Goal: Register for event/course

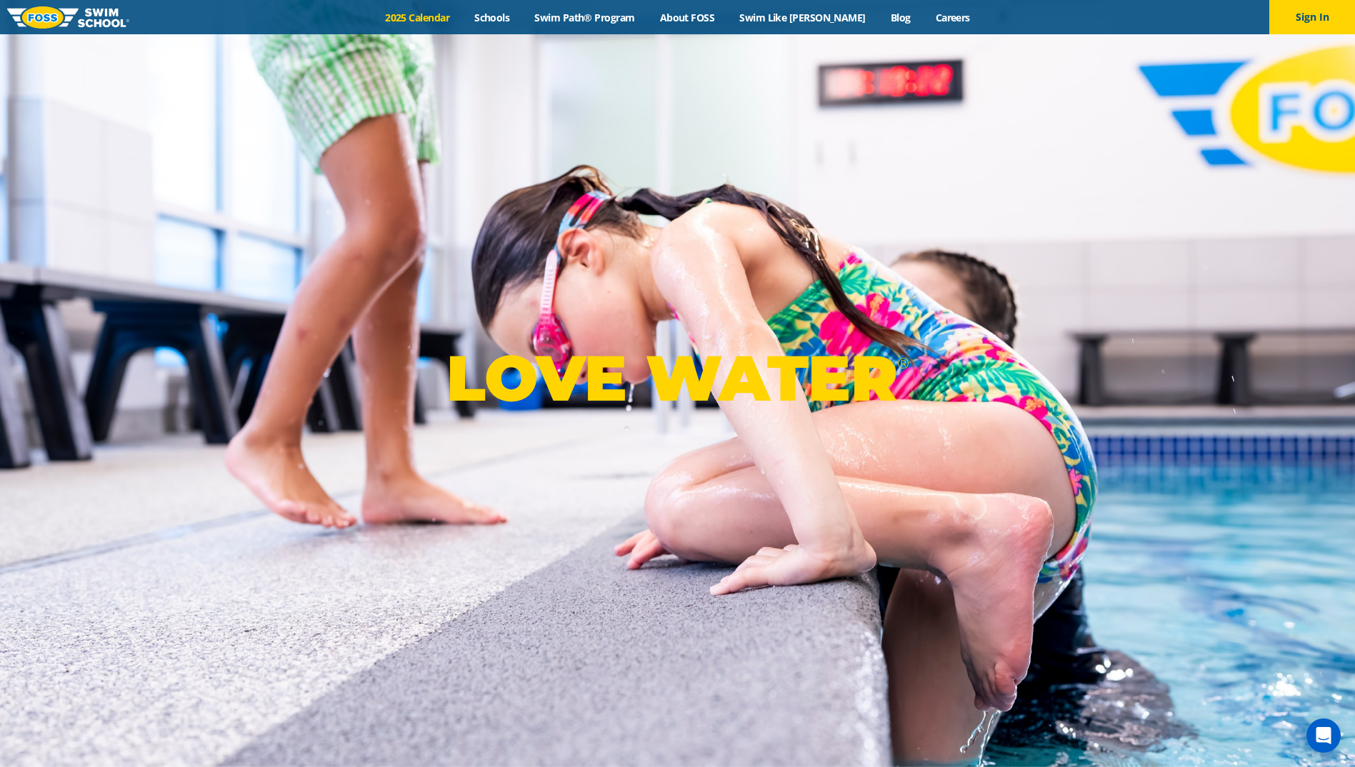
click at [452, 16] on link "2025 Calendar" at bounding box center [417, 18] width 89 height 14
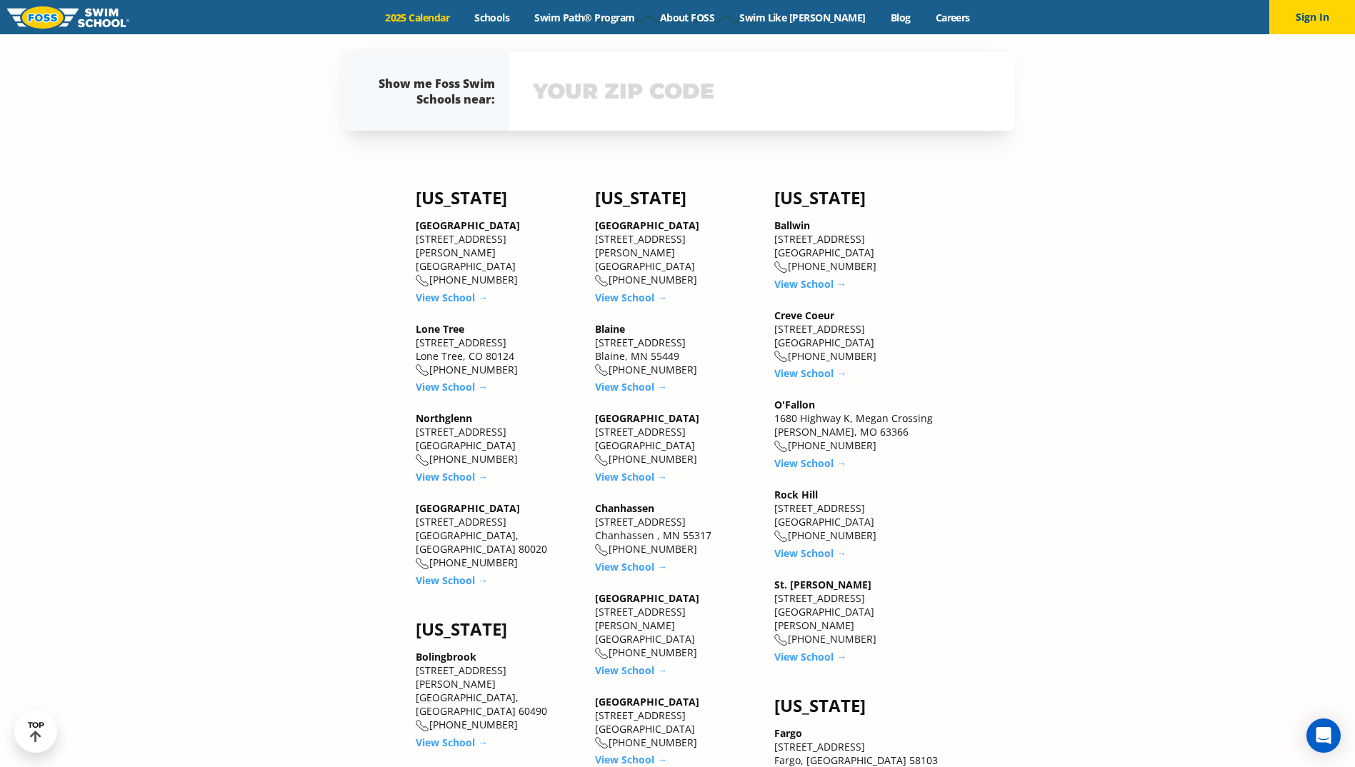
scroll to position [1357, 0]
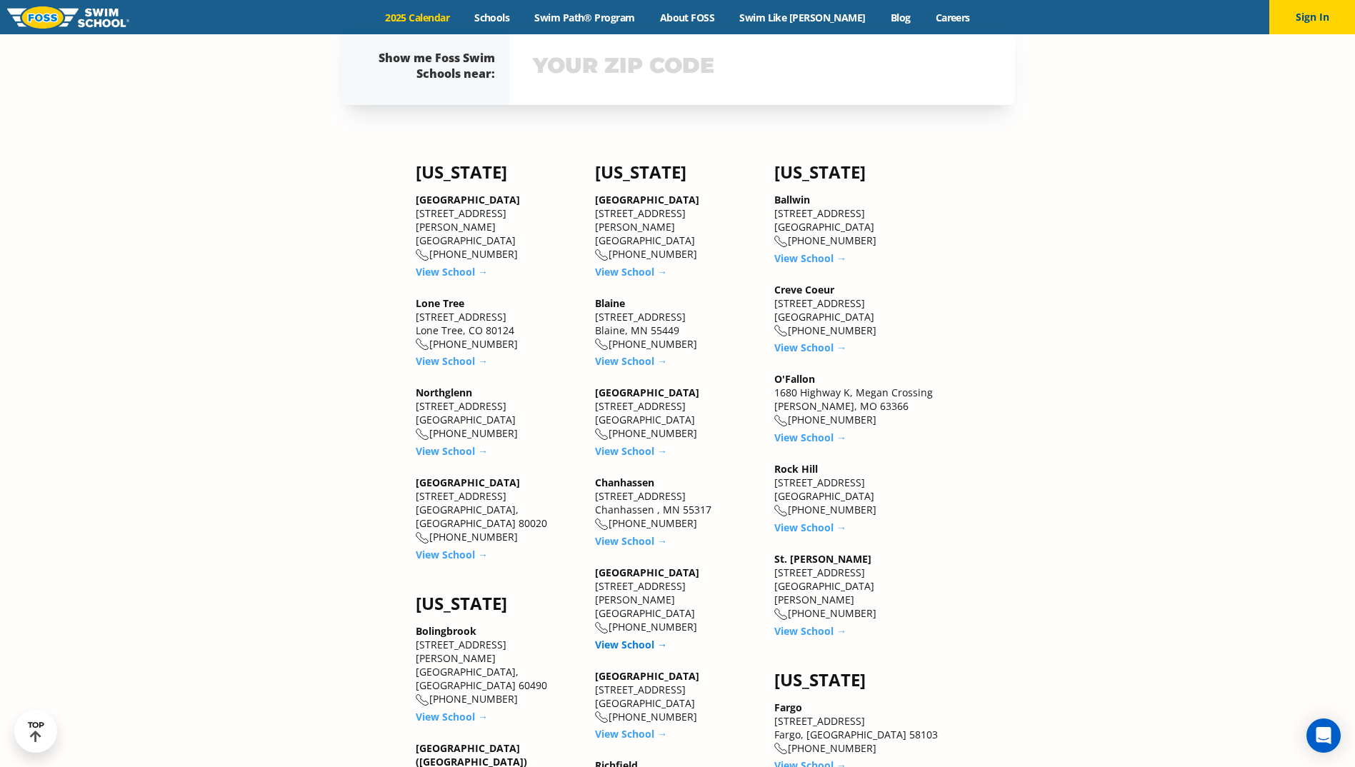
click at [624, 638] on link "View School →" at bounding box center [631, 645] width 72 height 14
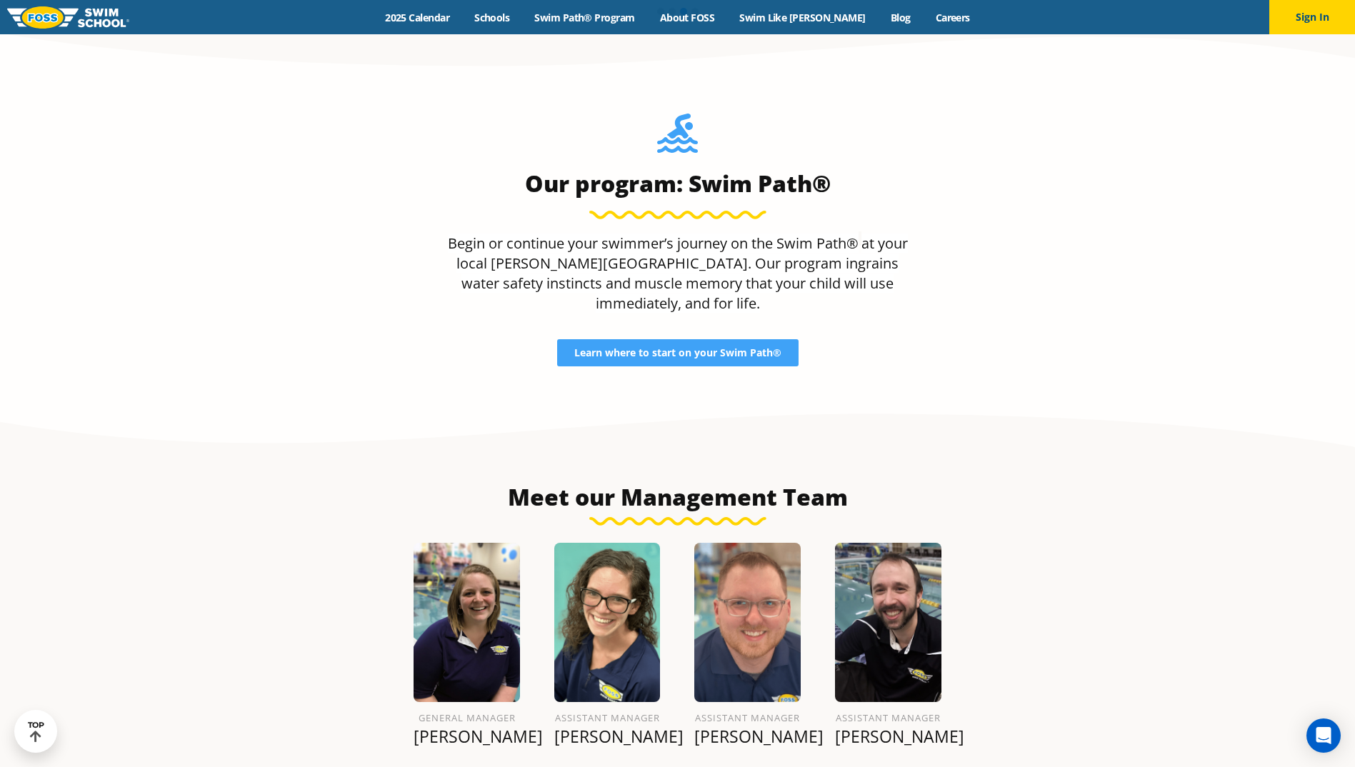
scroll to position [1377, 0]
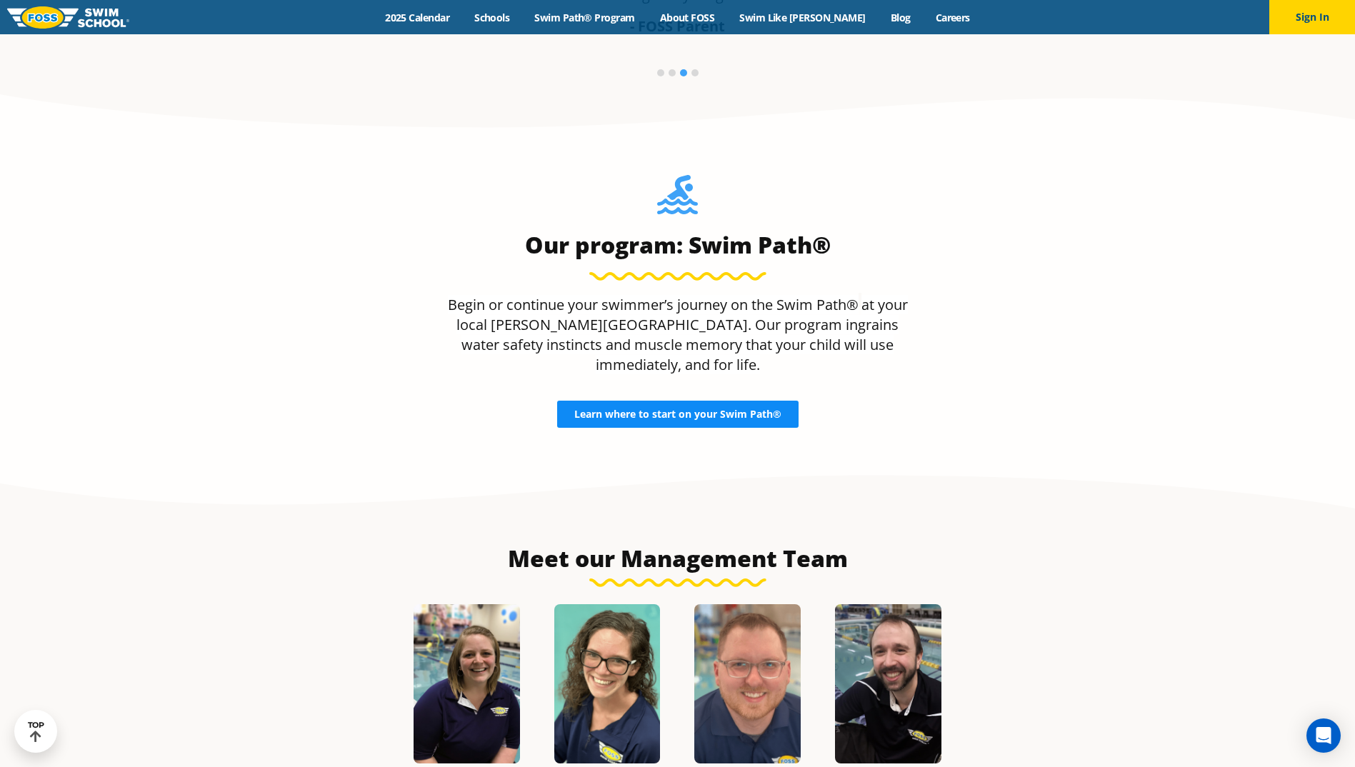
click at [696, 401] on link "Learn where to start on your Swim Path®" at bounding box center [677, 414] width 241 height 27
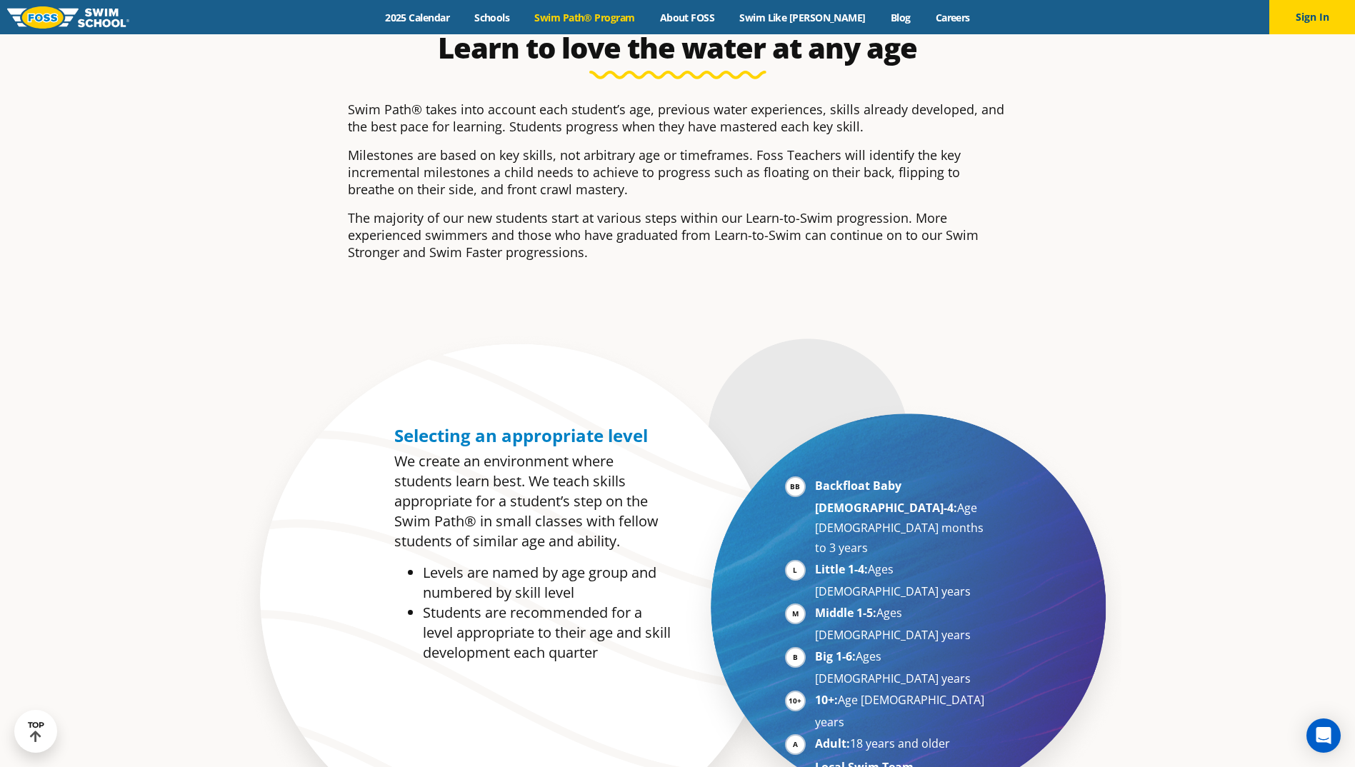
scroll to position [571, 0]
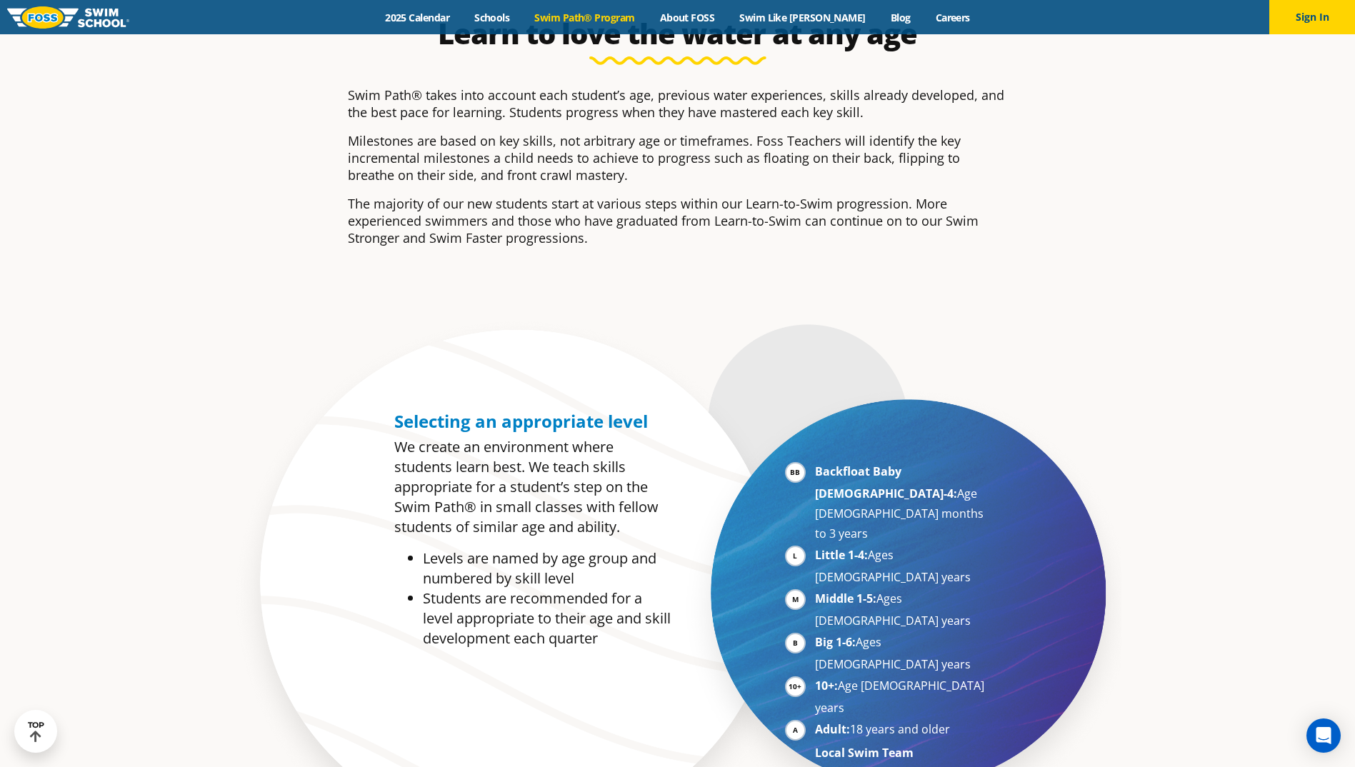
click at [815, 676] on li "10+: Age 10-17 years" at bounding box center [902, 697] width 175 height 42
drag, startPoint x: 984, startPoint y: 585, endPoint x: 721, endPoint y: 588, distance: 263.6
click at [721, 588] on div "Backfloat Baby 1-4: Age 6 months to 3 years Little 1-4: Ages 3-5 years Middle 1…" at bounding box center [850, 592] width 344 height 377
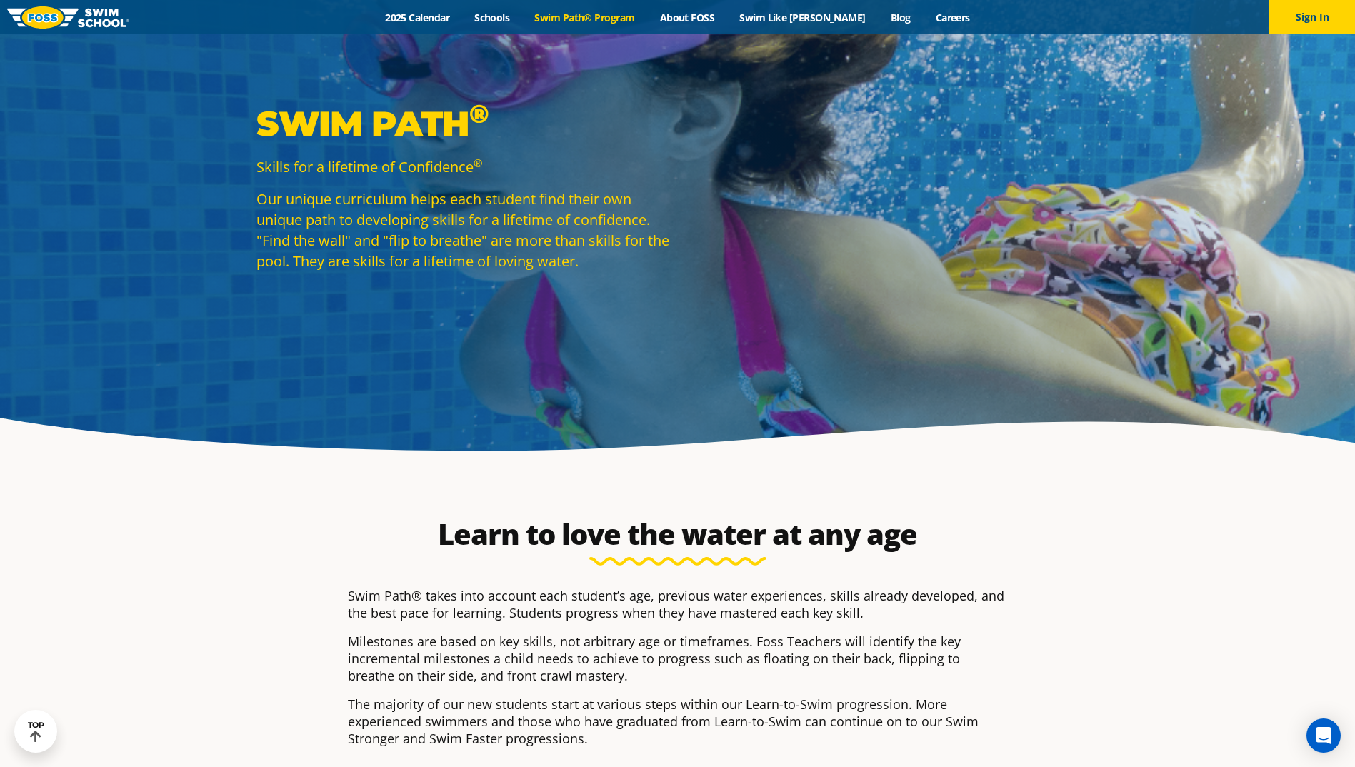
scroll to position [0, 0]
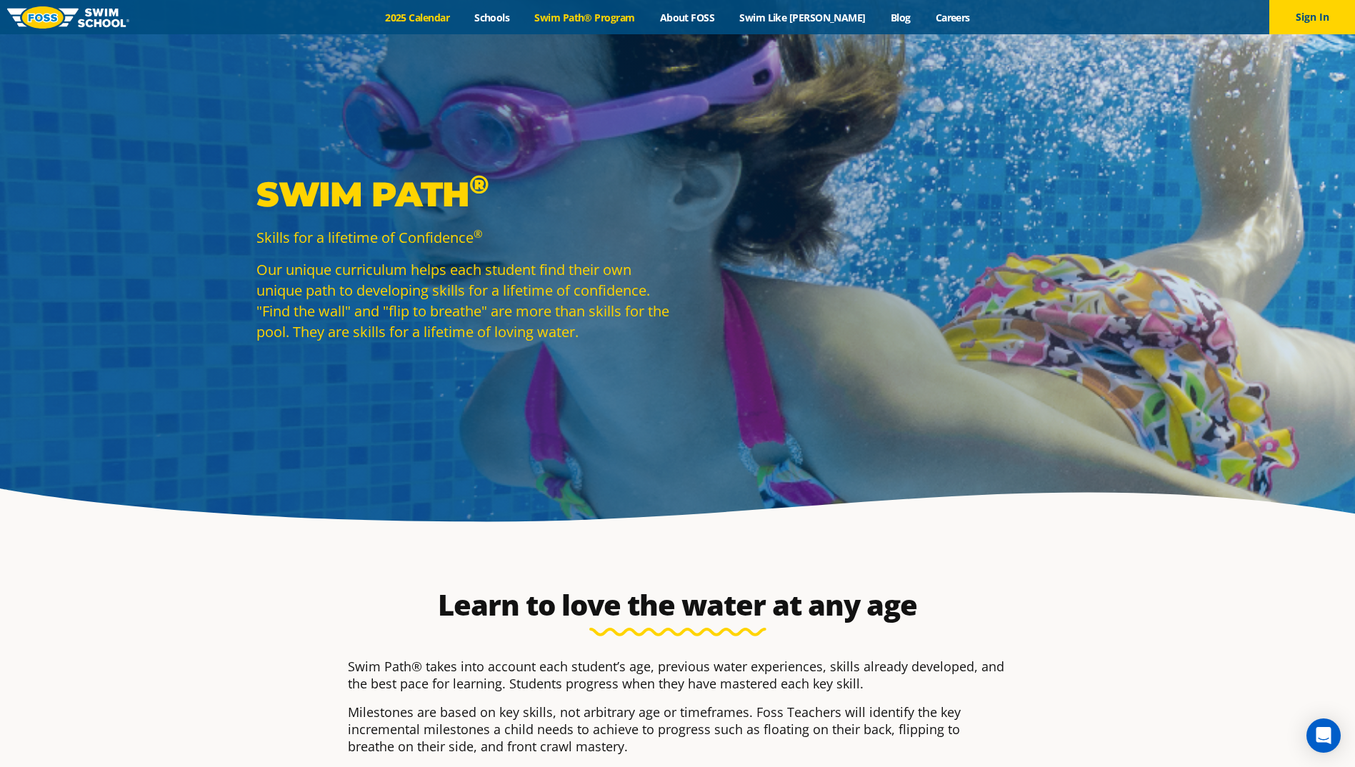
click at [443, 22] on link "2025 Calendar" at bounding box center [417, 18] width 89 height 14
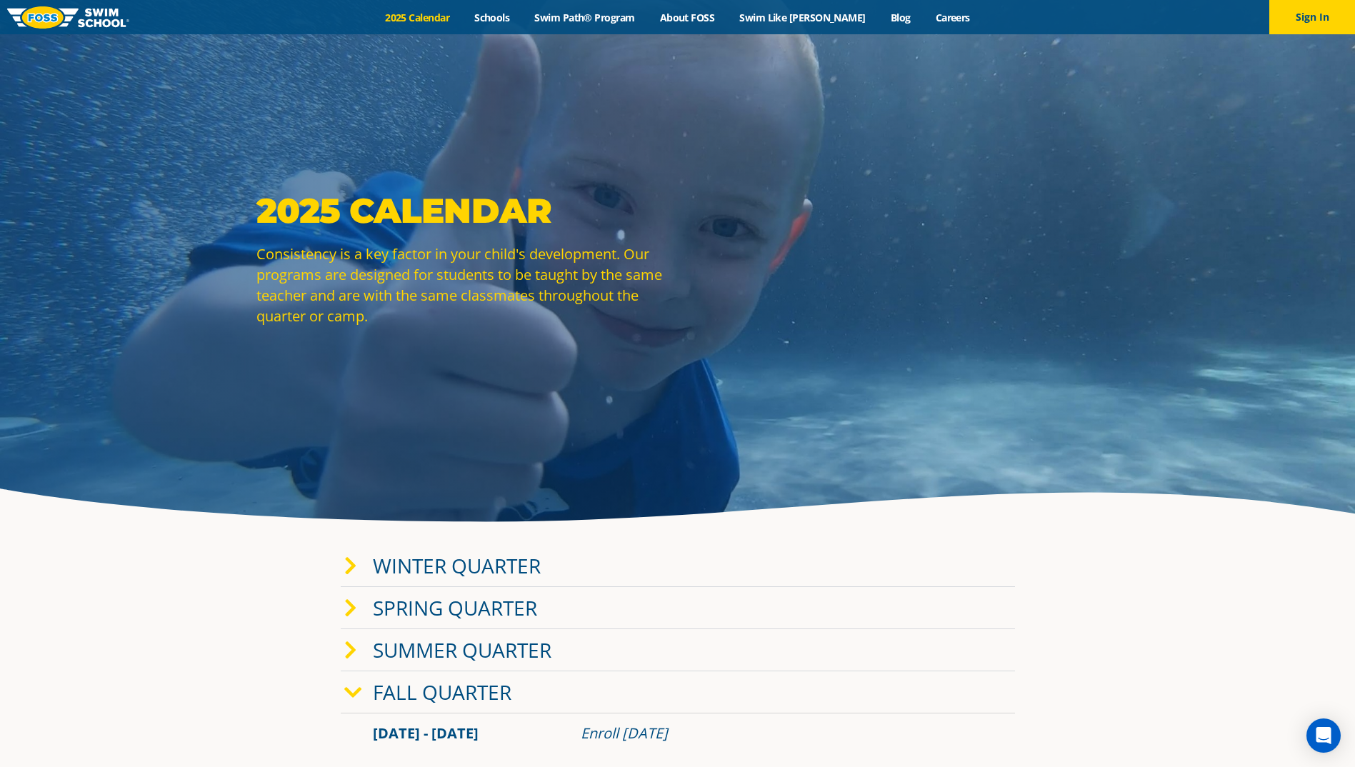
click at [529, 566] on link "Winter Quarter" at bounding box center [457, 565] width 168 height 27
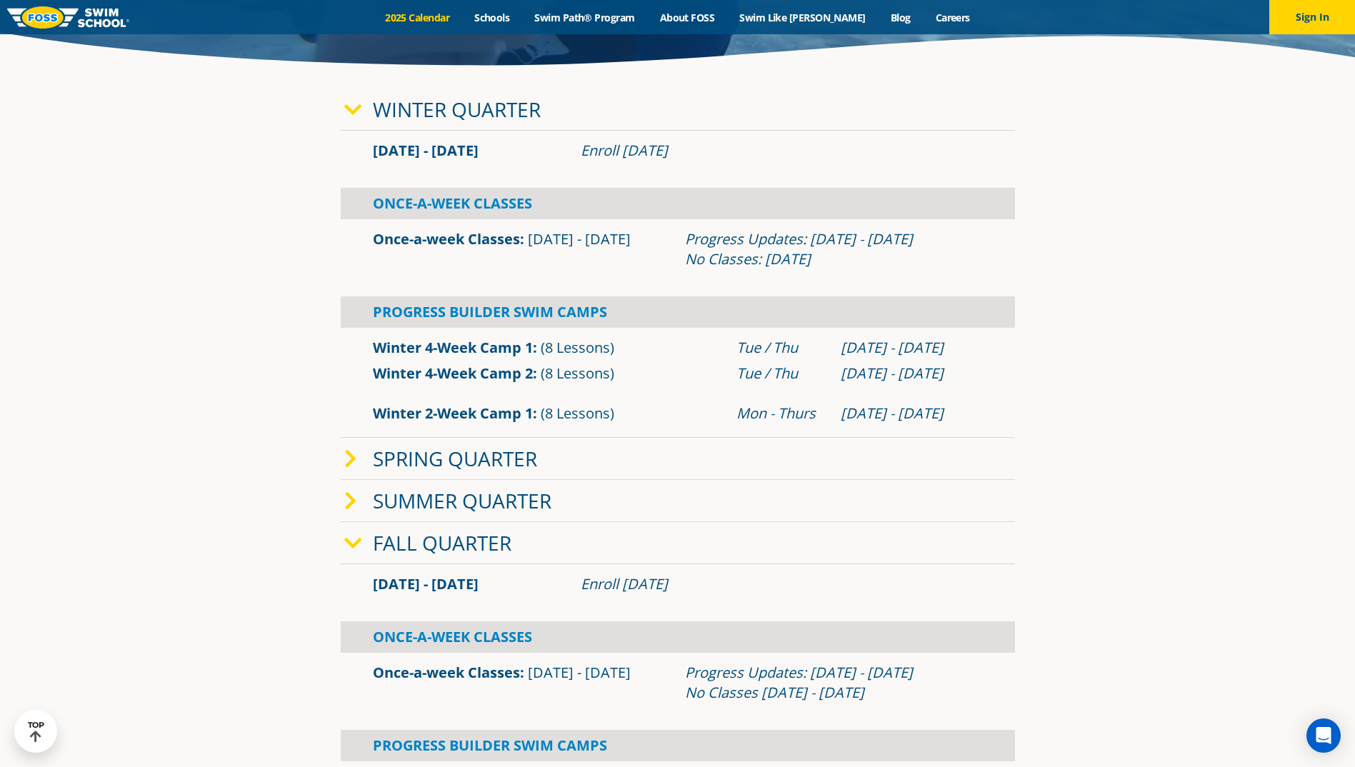
scroll to position [500, 0]
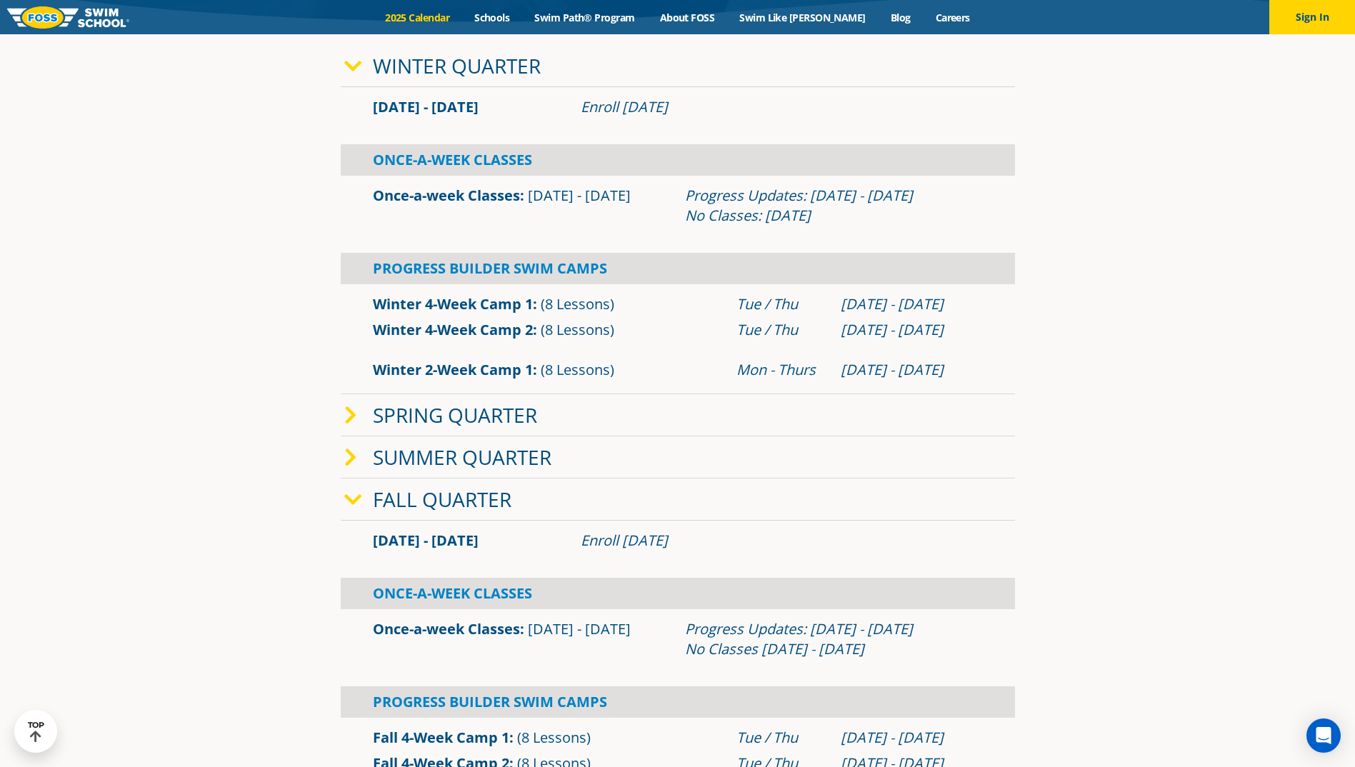
click at [449, 488] on link "Fall Quarter" at bounding box center [442, 499] width 139 height 27
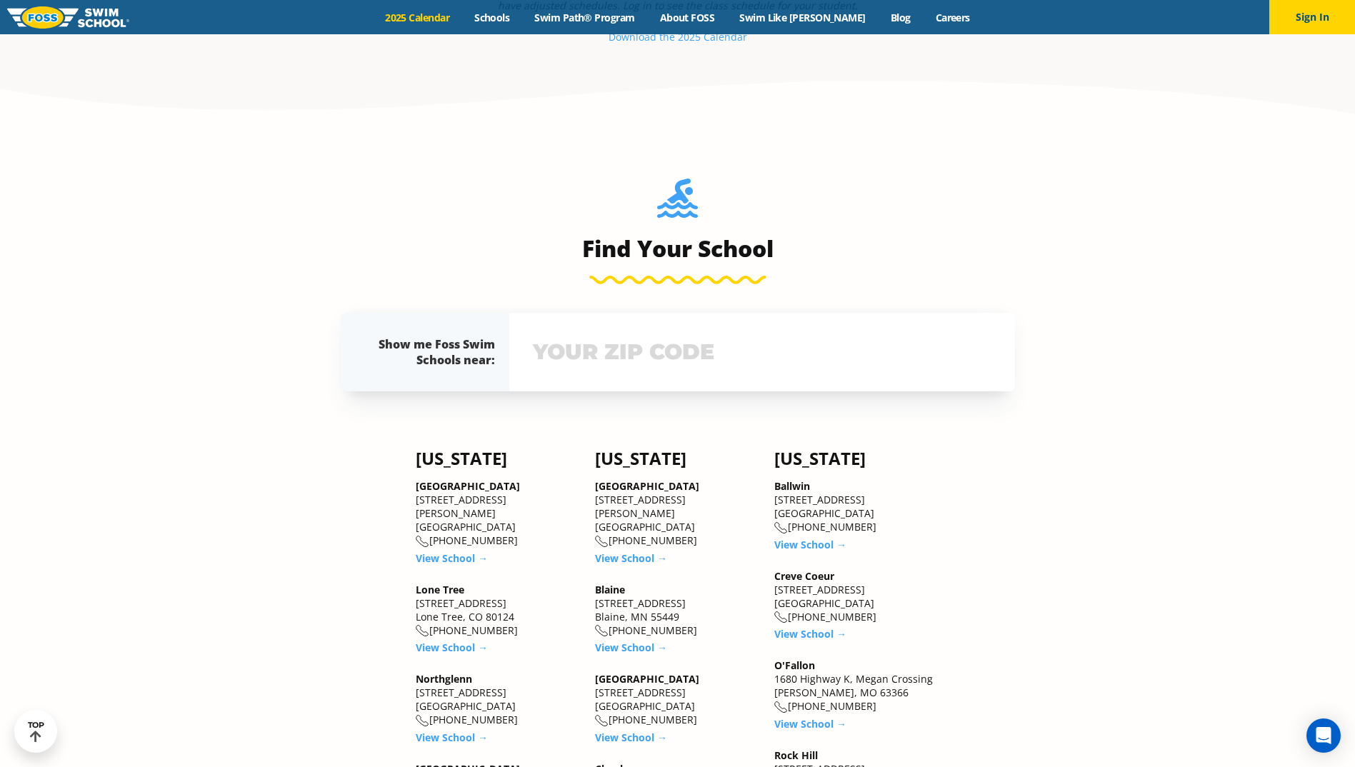
scroll to position [857, 0]
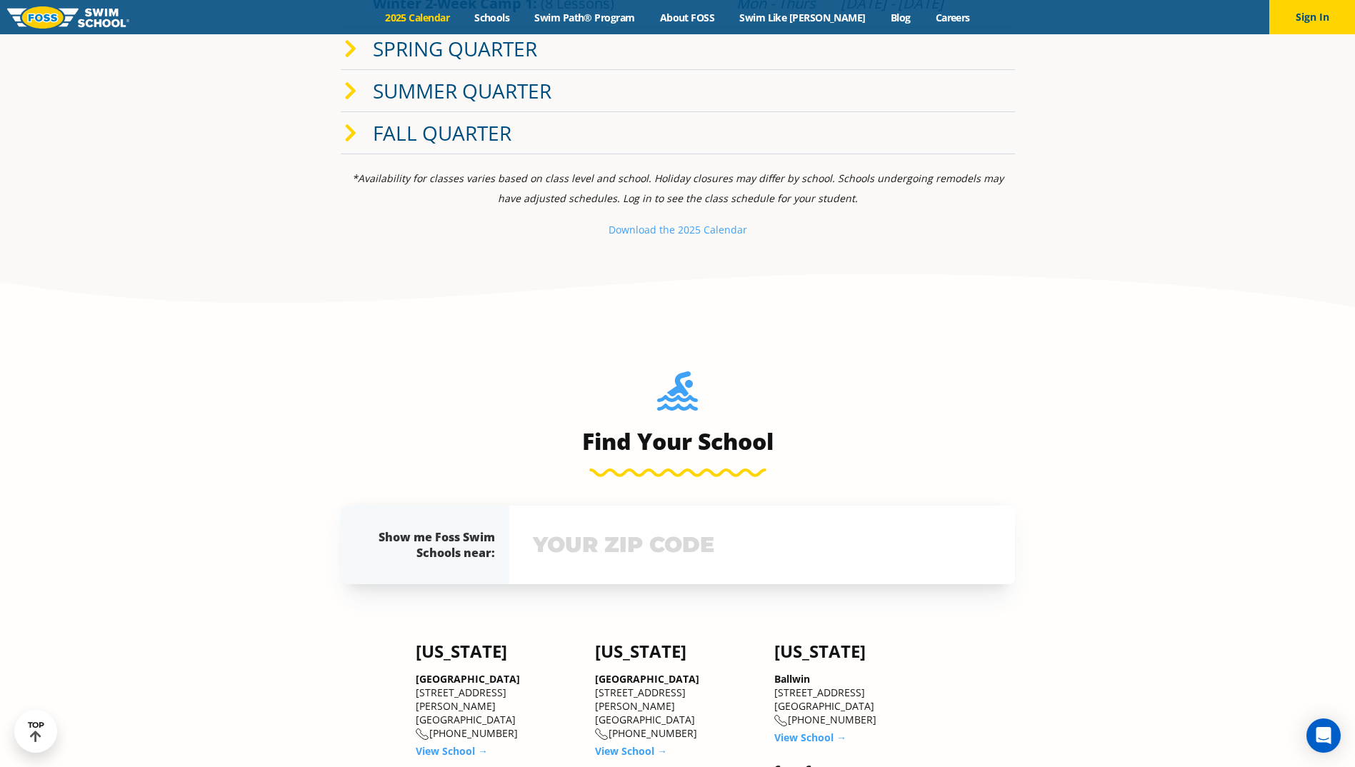
click at [673, 563] on input "text" at bounding box center [762, 544] width 466 height 41
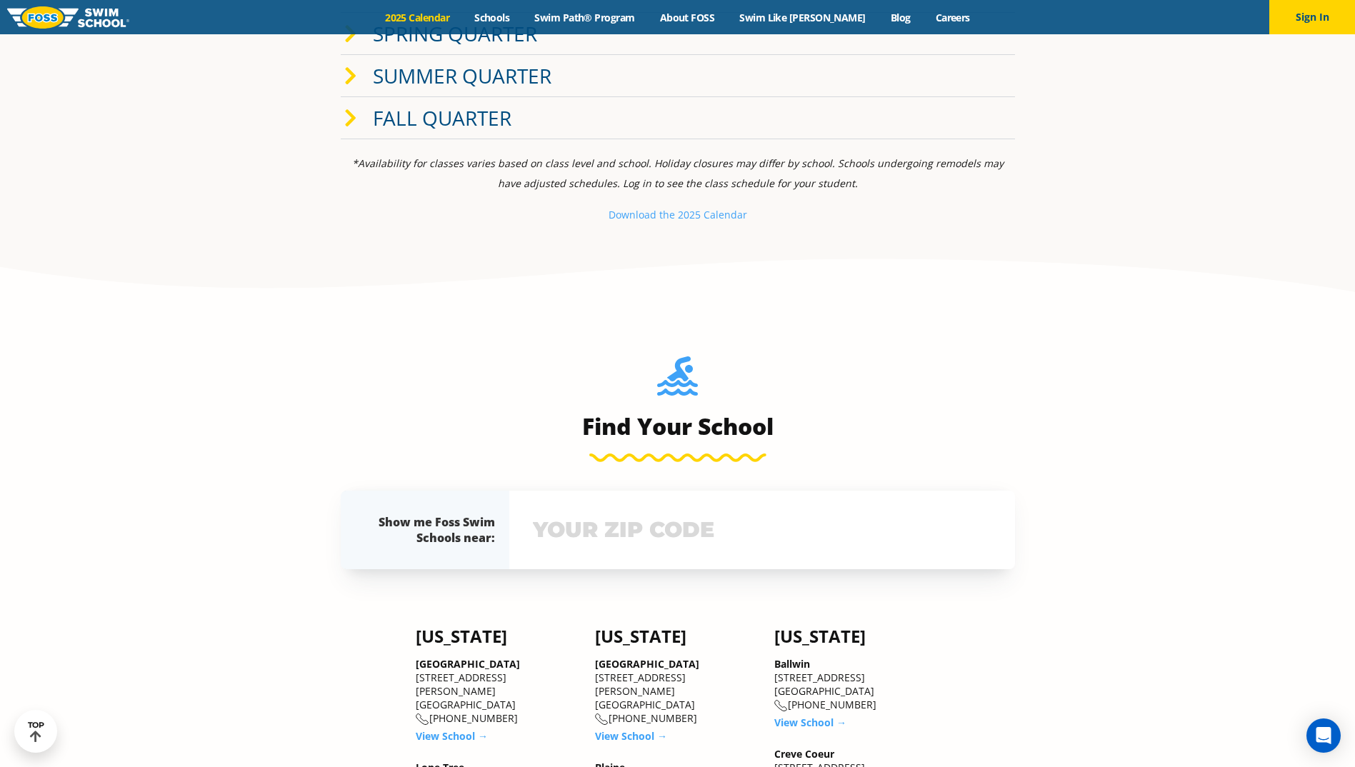
scroll to position [872, 0]
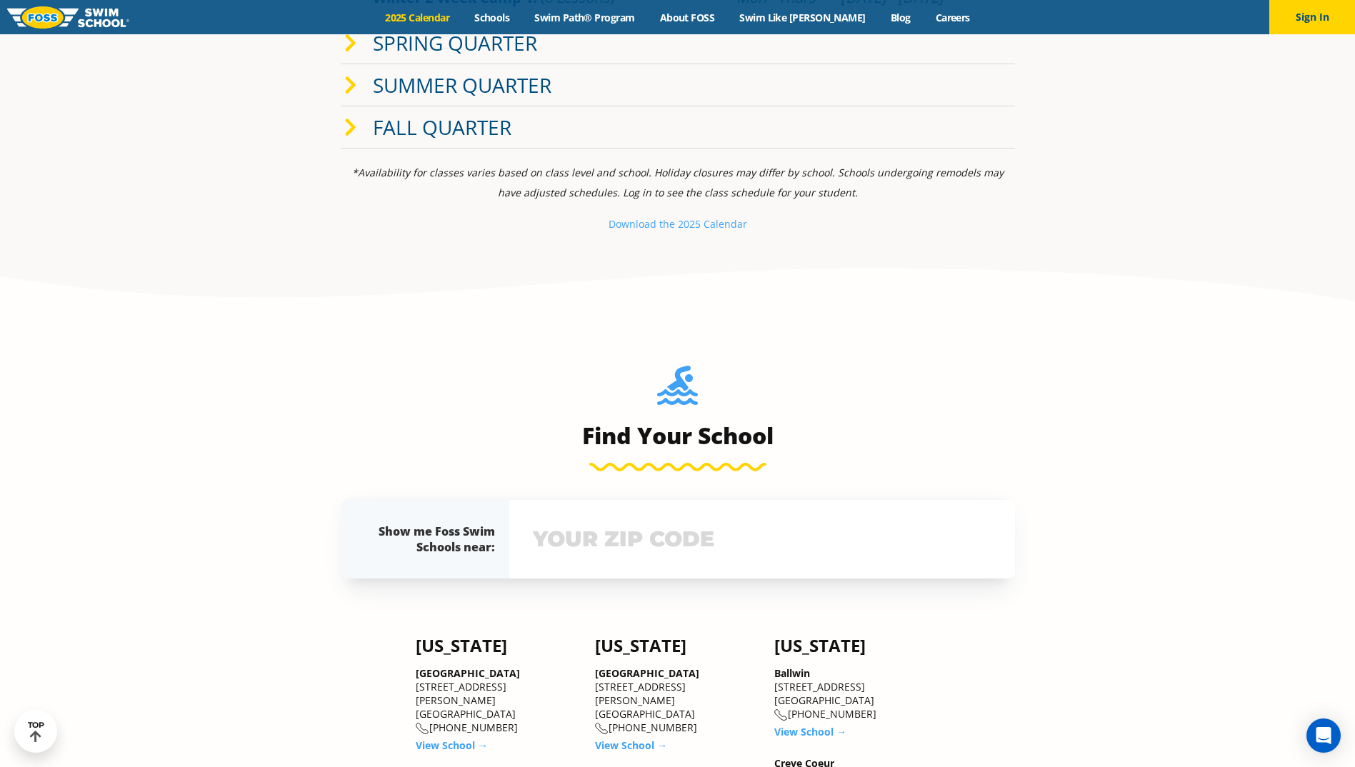
click at [346, 120] on icon at bounding box center [350, 128] width 13 height 20
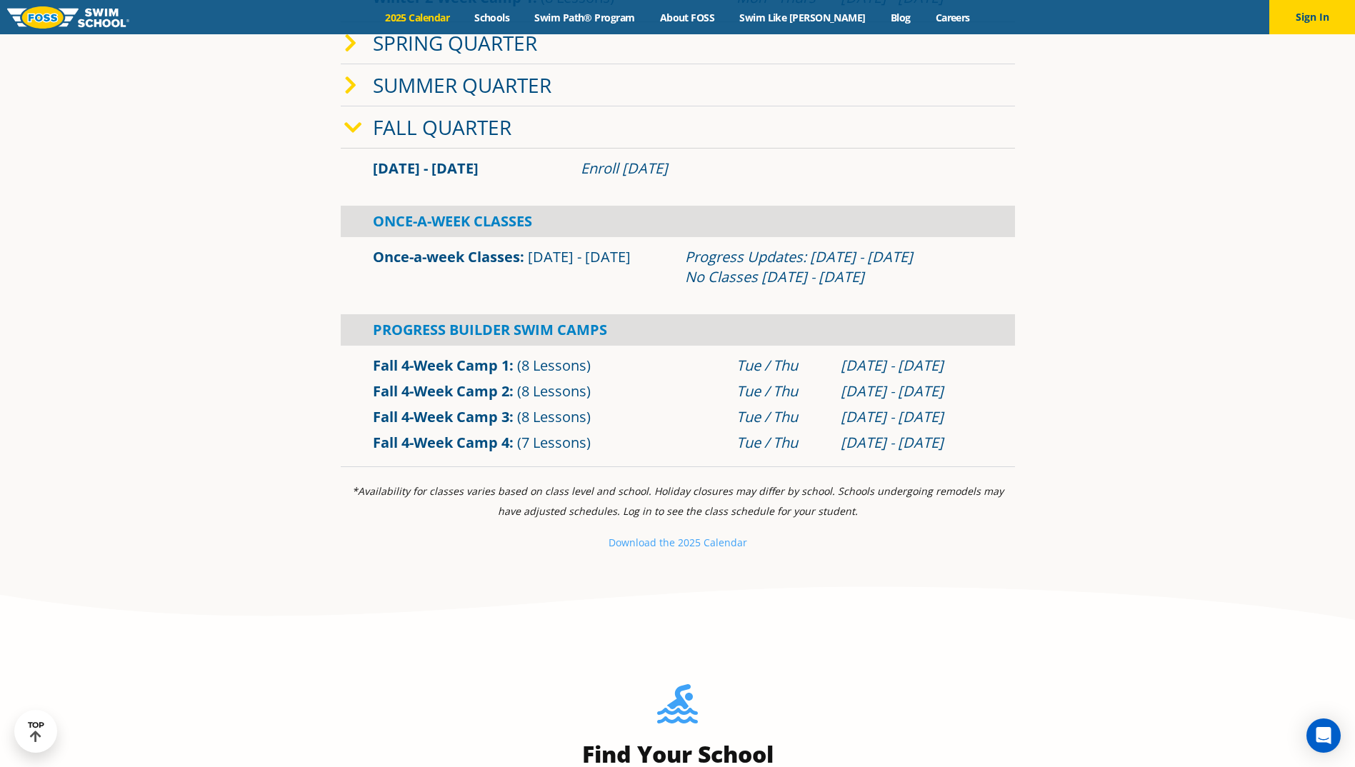
click at [414, 445] on link "Fall 4-Week Camp 4" at bounding box center [441, 442] width 136 height 19
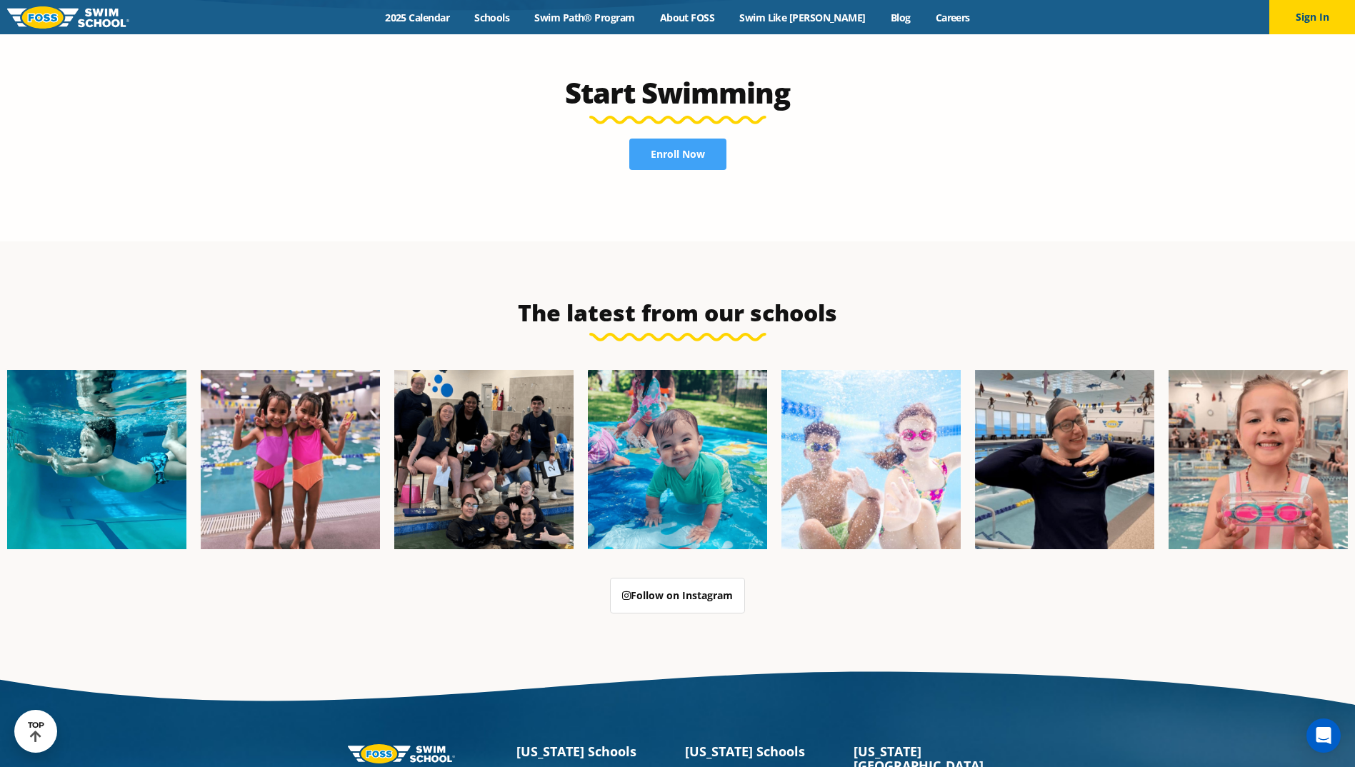
scroll to position [3214, 0]
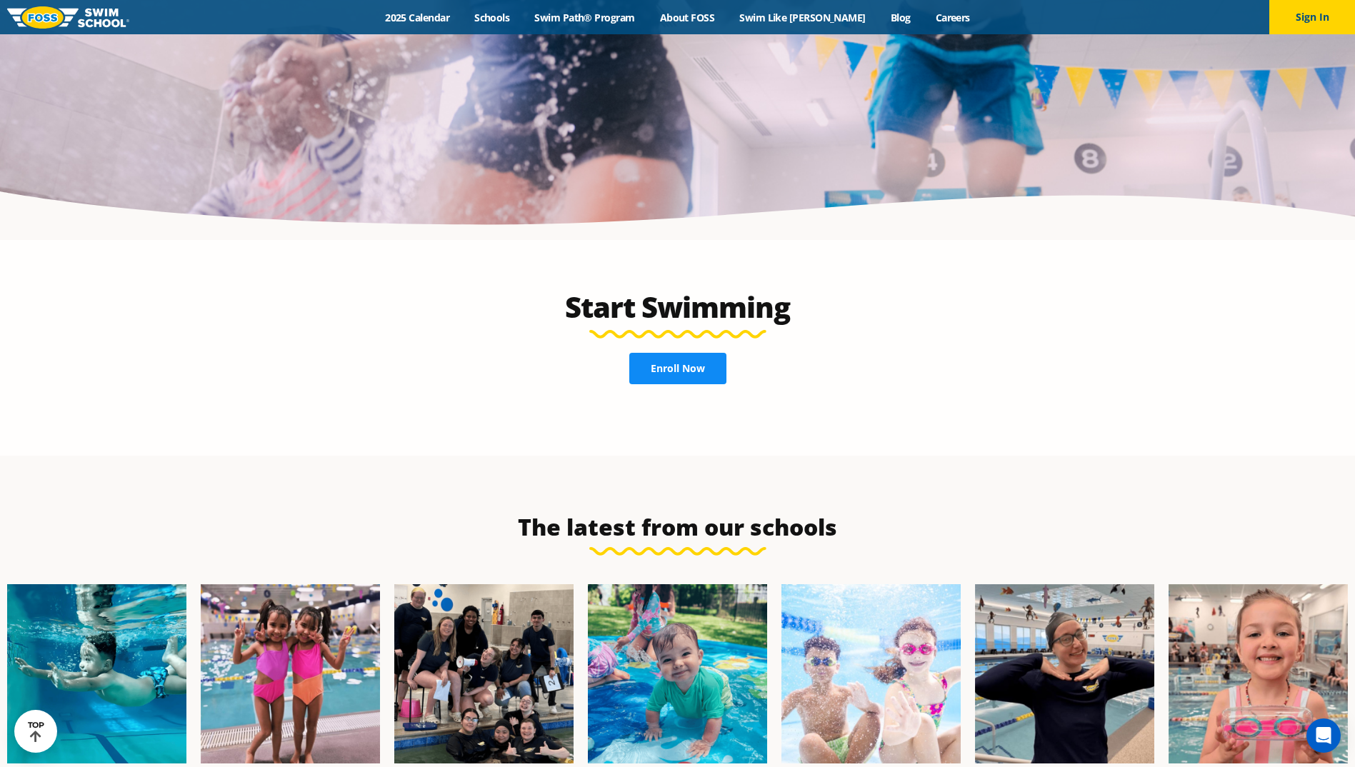
click at [647, 353] on link "Enroll Now" at bounding box center [677, 368] width 97 height 31
